Goal: Information Seeking & Learning: Learn about a topic

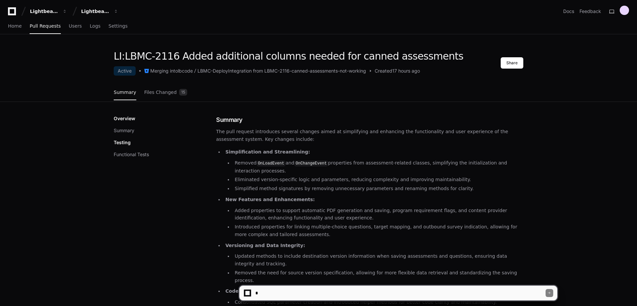
click at [433, 93] on div "Summary Files Changed 15" at bounding box center [319, 92] width 410 height 18
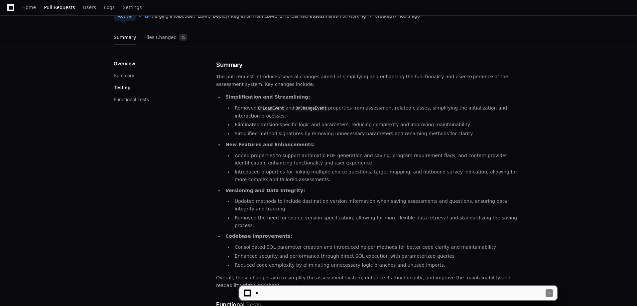
scroll to position [53, 0]
click at [308, 290] on textarea at bounding box center [400, 292] width 292 height 15
type textarea "**********"
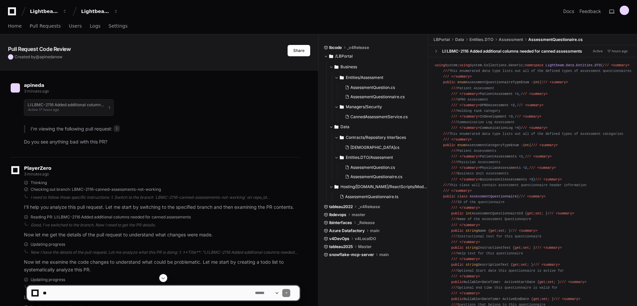
click at [238, 150] on div "apineda 3 minutes ago LI:LBMC-2116 Added additional columns needed for canned a…" at bounding box center [155, 115] width 289 height 82
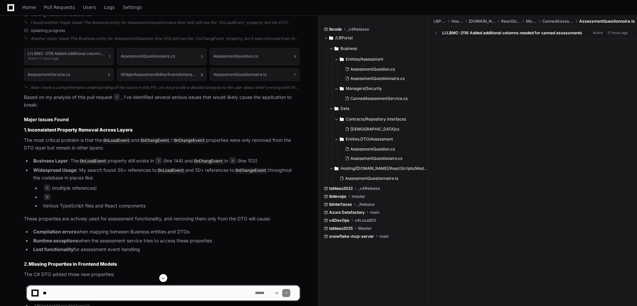
scroll to position [585, 0]
click at [117, 140] on code "OnLoadEvent" at bounding box center [116, 140] width 29 height 6
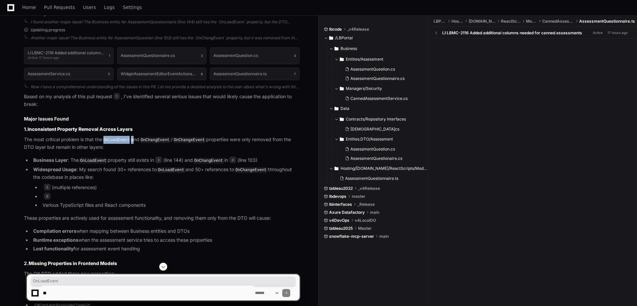
click at [117, 140] on code "OnLoadEvent" at bounding box center [116, 140] width 29 height 6
copy p "OnLoadEvent"
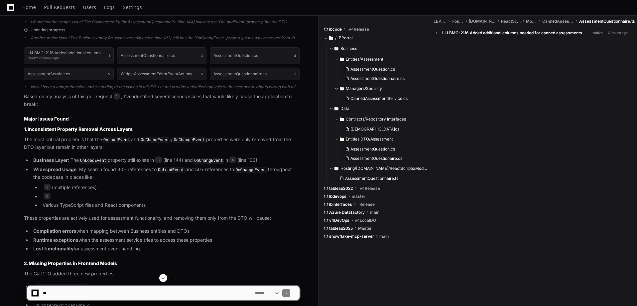
click at [104, 153] on article "Based on my analysis of this pull request 1 , I've identified several serious i…" at bounding box center [162, 302] width 276 height 419
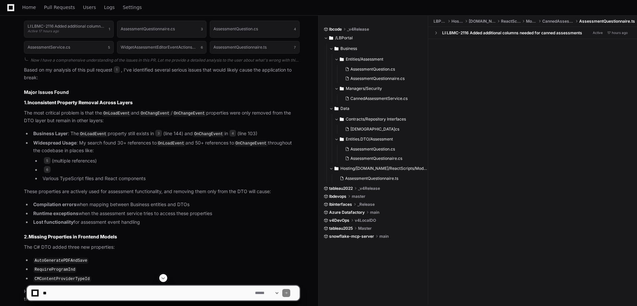
scroll to position [625, 0]
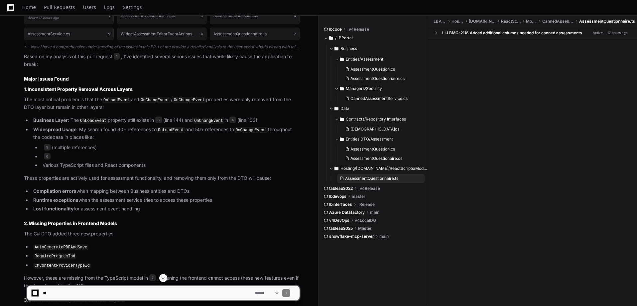
click at [386, 178] on span "AssessmentQuestionnaire.ts" at bounding box center [371, 178] width 53 height 5
click at [379, 178] on span "AssessmentQuestionnaire.ts" at bounding box center [371, 178] width 53 height 5
click at [540, 49] on div at bounding box center [532, 170] width 209 height 263
click at [182, 179] on p "These properties are actively used for assessment functionality, and removing t…" at bounding box center [162, 178] width 276 height 8
click at [199, 159] on li "6" at bounding box center [170, 157] width 259 height 8
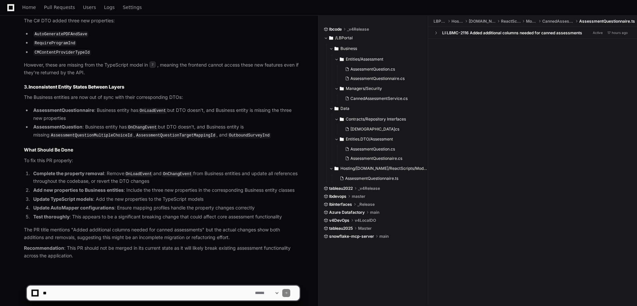
scroll to position [842, 0]
